Goal: Task Accomplishment & Management: Use online tool/utility

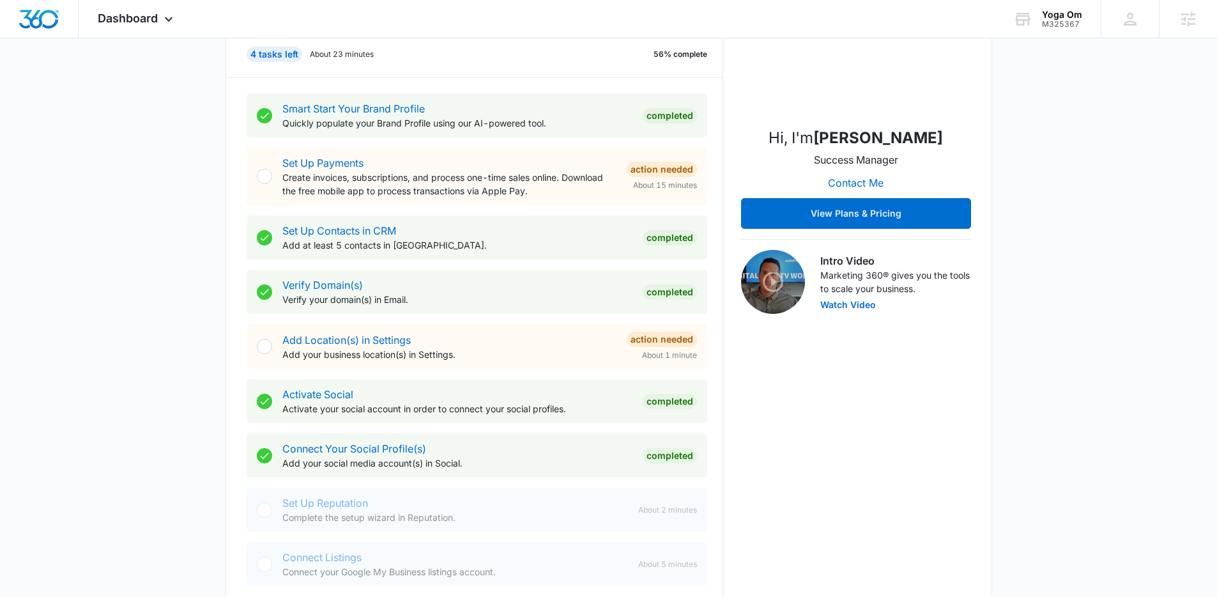
scroll to position [436, 0]
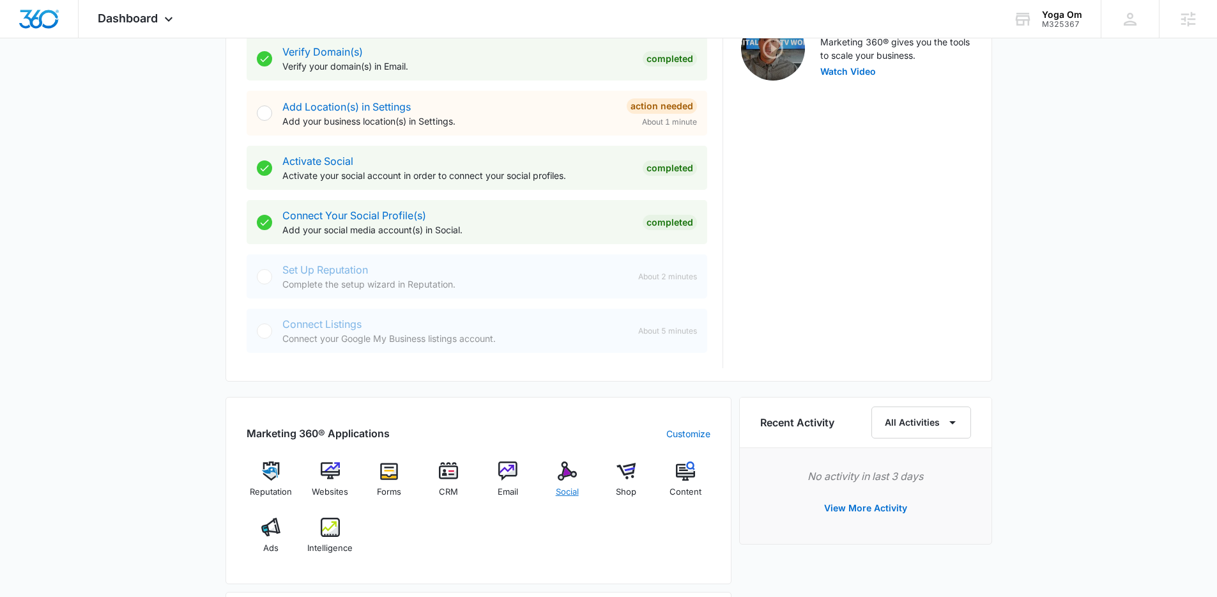
click at [571, 473] on img at bounding box center [567, 470] width 19 height 19
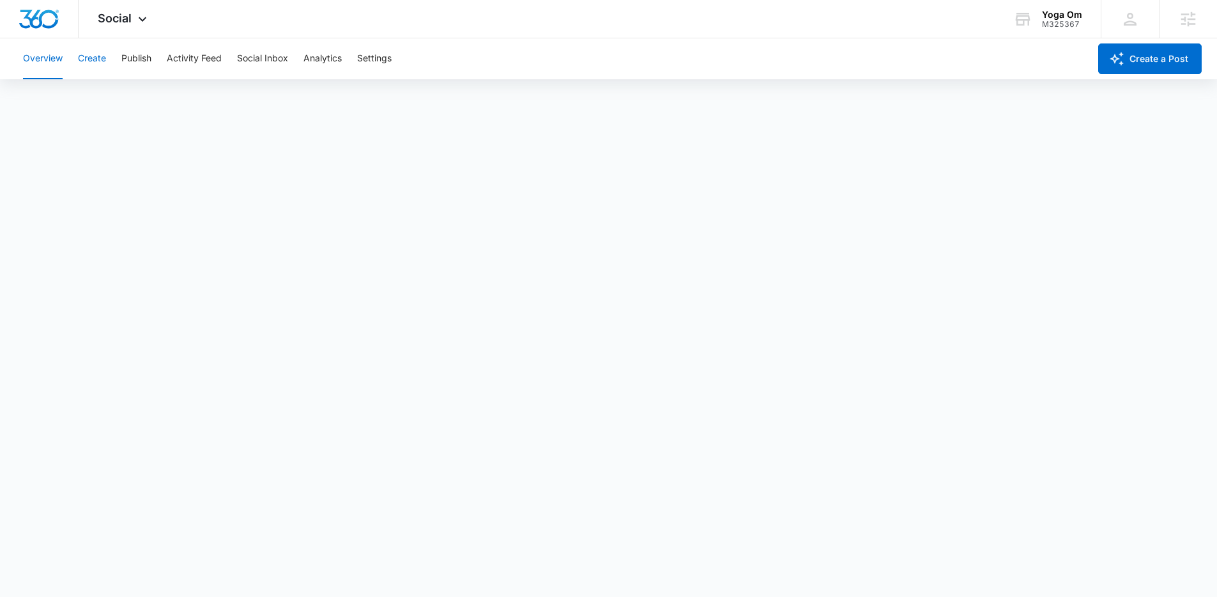
click at [104, 56] on button "Create" at bounding box center [92, 58] width 28 height 41
click at [126, 91] on button "Approvals" at bounding box center [124, 98] width 43 height 36
click at [73, 97] on button "Content Library" at bounding box center [55, 98] width 65 height 36
click at [137, 64] on button "Publish" at bounding box center [136, 58] width 30 height 41
click at [118, 99] on button "Schedules" at bounding box center [97, 98] width 43 height 36
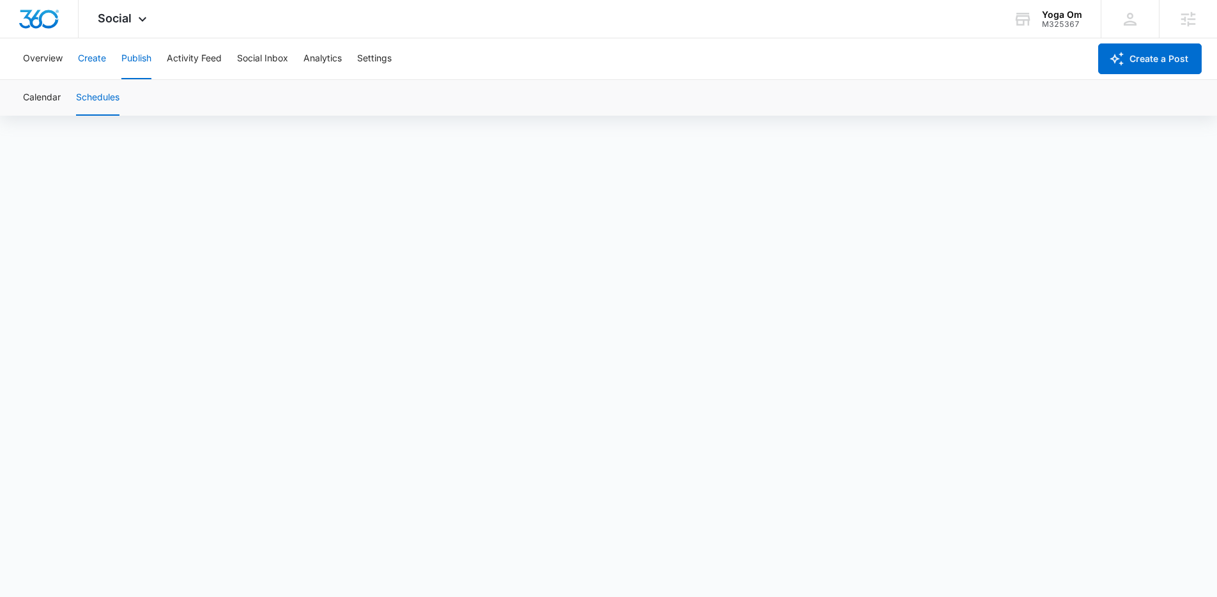
click at [100, 51] on button "Create" at bounding box center [92, 58] width 28 height 41
click at [133, 52] on button "Publish" at bounding box center [136, 58] width 30 height 41
